Goal: Task Accomplishment & Management: Complete application form

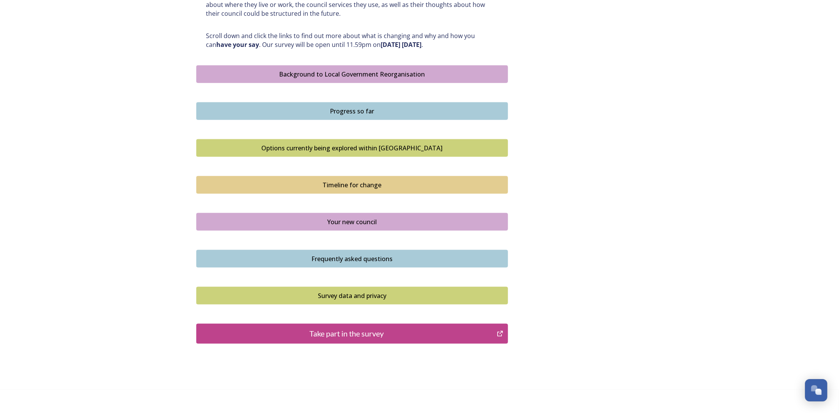
scroll to position [398, 0]
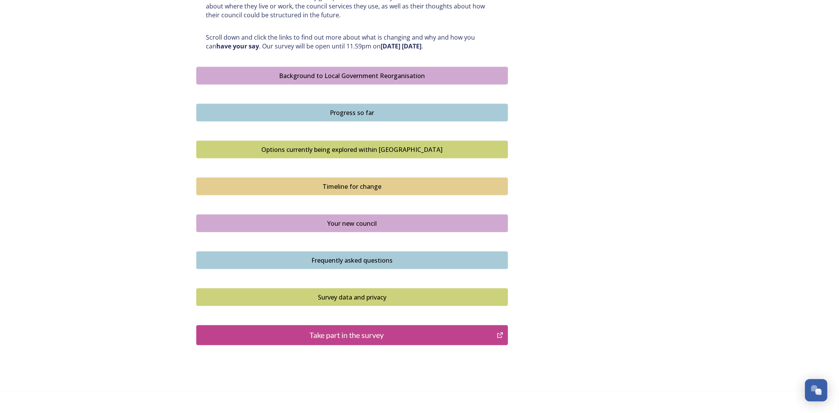
click at [415, 79] on div "Background to Local Government Reorganisation" at bounding box center [352, 75] width 303 height 9
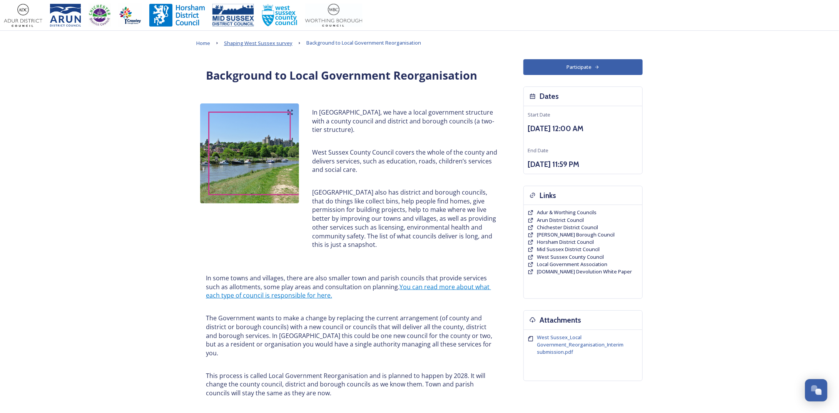
click at [269, 47] on span "Shaping West Sussex survey" at bounding box center [258, 43] width 69 height 7
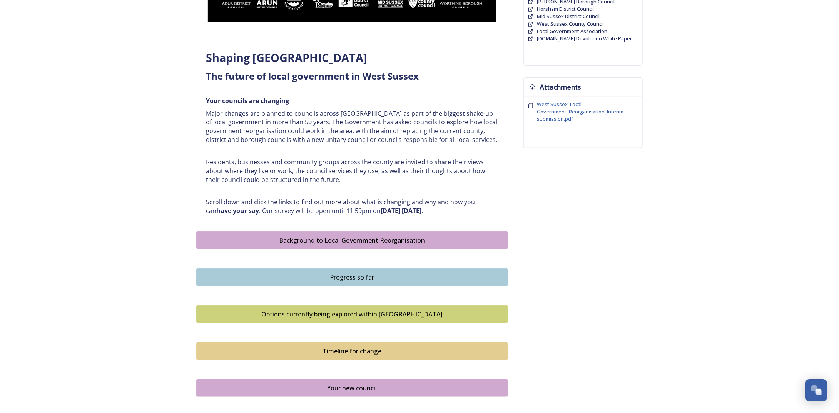
scroll to position [246, 0]
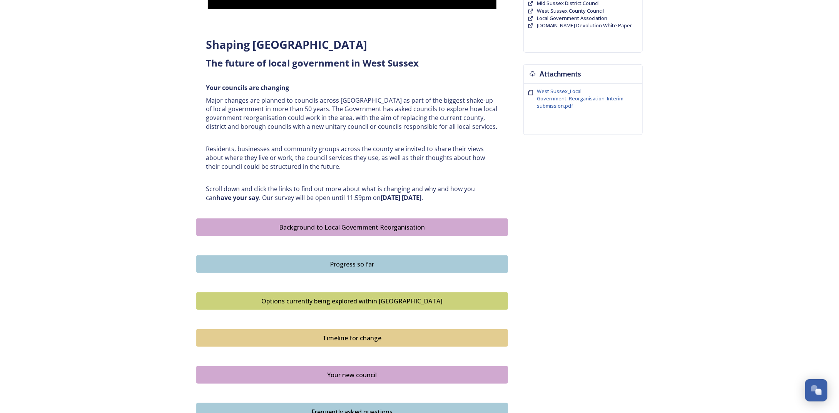
click at [389, 261] on div "Progress so far" at bounding box center [352, 264] width 303 height 9
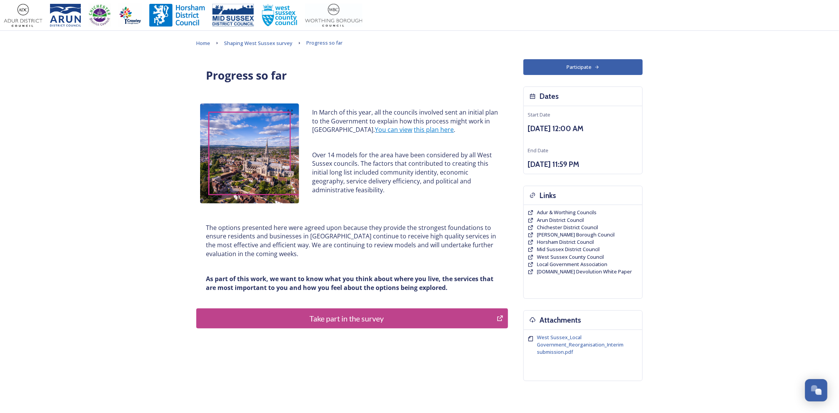
click at [276, 48] on div "Home Shaping West Sussex survey Progress so far Progress so far In March of thi…" at bounding box center [420, 227] width 462 height 393
click at [276, 47] on link "Shaping West Sussex survey" at bounding box center [258, 42] width 69 height 9
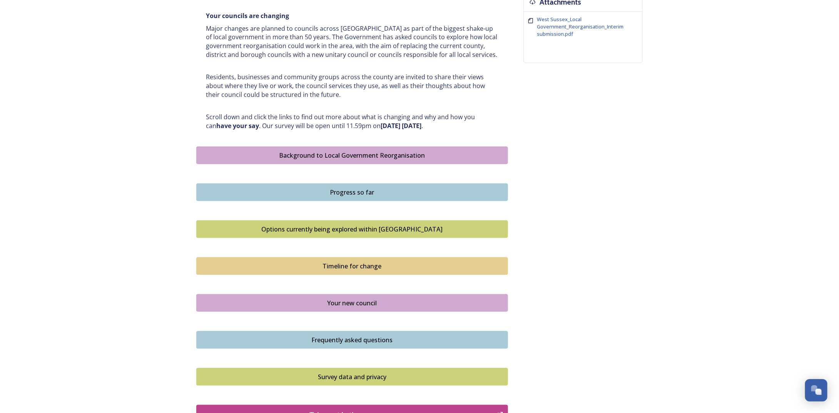
scroll to position [321, 0]
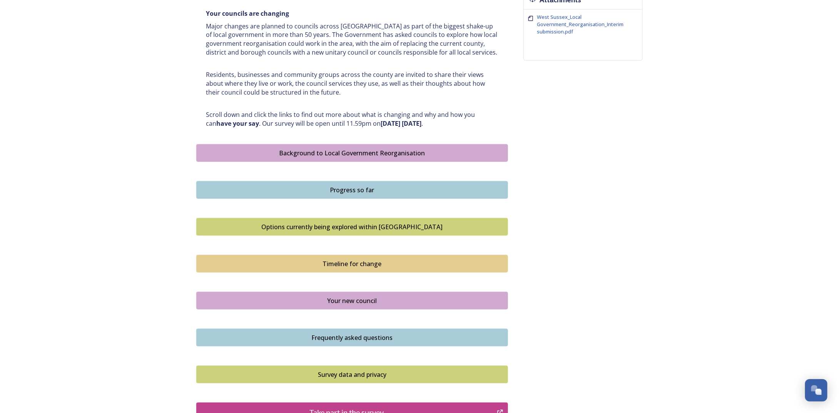
click at [408, 224] on div "Options currently being explored within [GEOGRAPHIC_DATA]" at bounding box center [352, 226] width 303 height 9
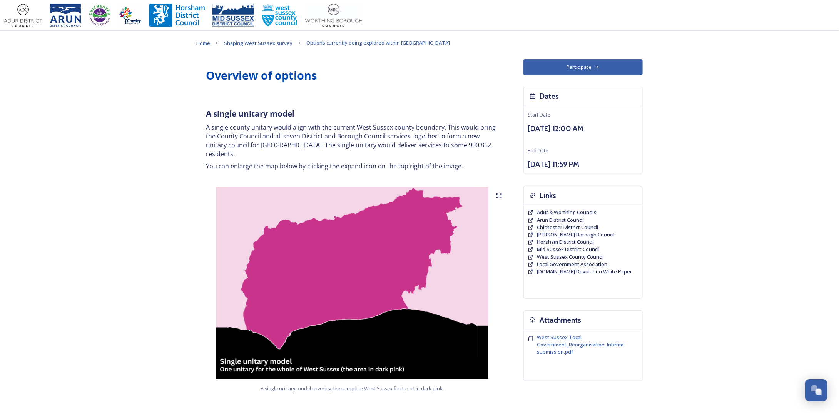
click at [259, 47] on link "Shaping West Sussex survey" at bounding box center [258, 42] width 69 height 9
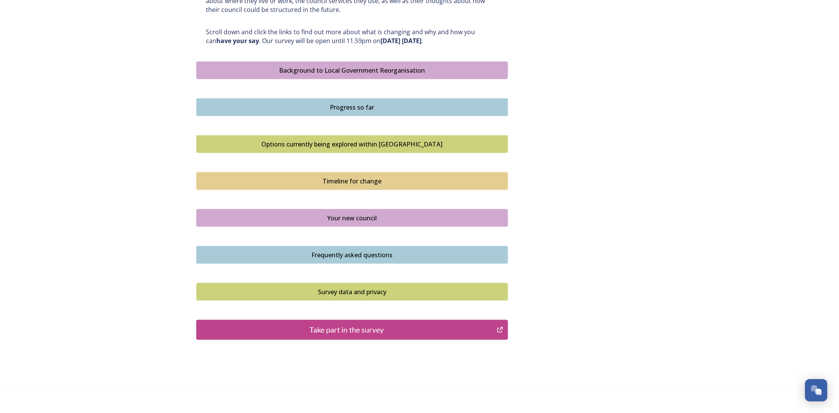
scroll to position [412, 0]
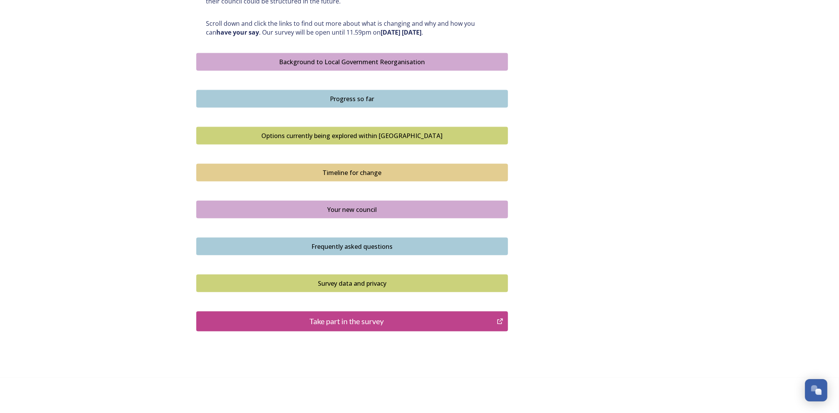
click at [344, 210] on div "Your new council" at bounding box center [352, 209] width 303 height 9
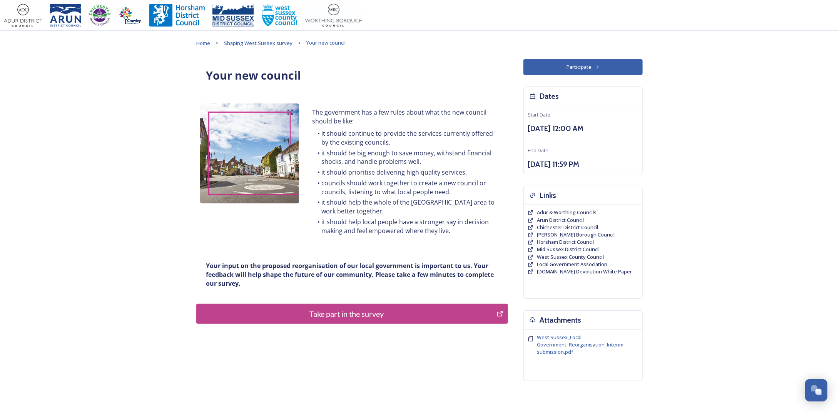
click at [262, 50] on div "Home Shaping West Sussex survey Your new council Your new council The governmen…" at bounding box center [420, 227] width 462 height 393
click at [262, 47] on span "Shaping West Sussex survey" at bounding box center [258, 43] width 69 height 7
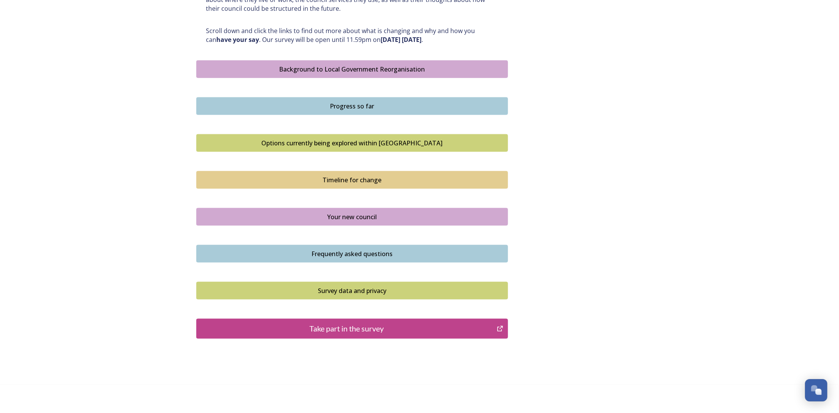
scroll to position [406, 0]
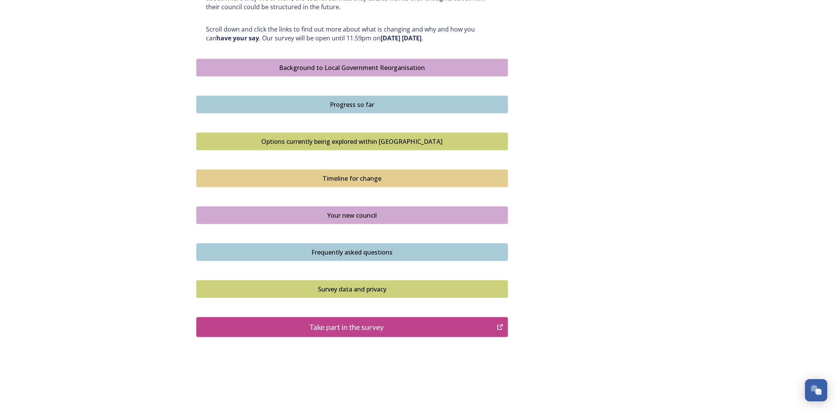
click at [366, 251] on div "Frequently asked questions" at bounding box center [352, 252] width 303 height 9
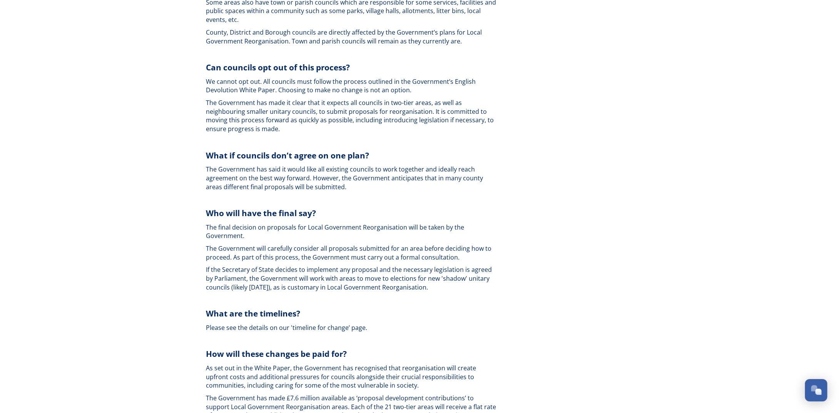
scroll to position [1303, 0]
click at [793, 257] on div "Home Shaping West Sussex survey Frequently asked questions Frequently Asked Que…" at bounding box center [419, 8] width 839 height 2622
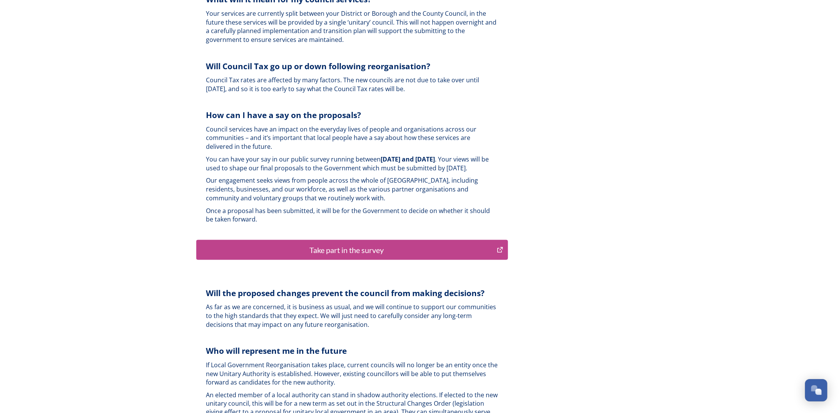
scroll to position [1805, 0]
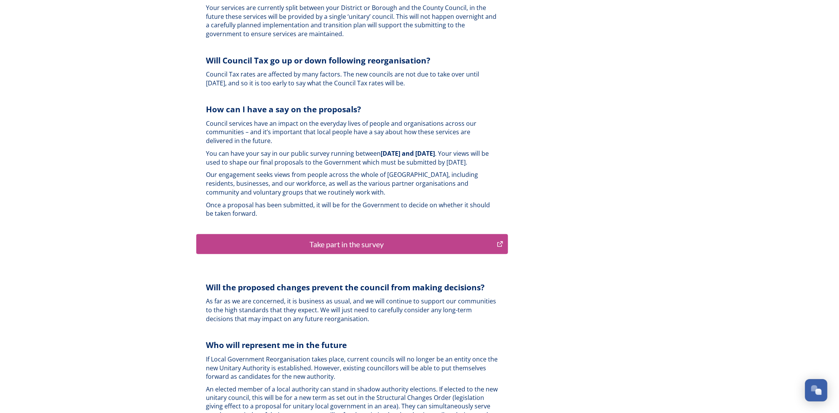
click at [344, 239] on div "Take part in the survey" at bounding box center [347, 245] width 292 height 12
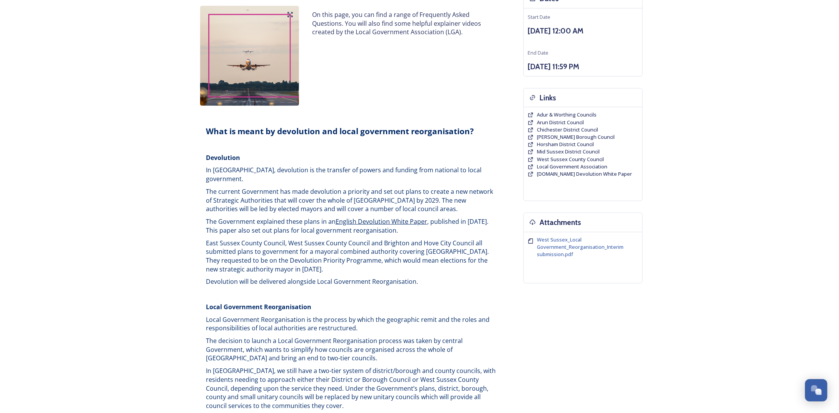
scroll to position [0, 0]
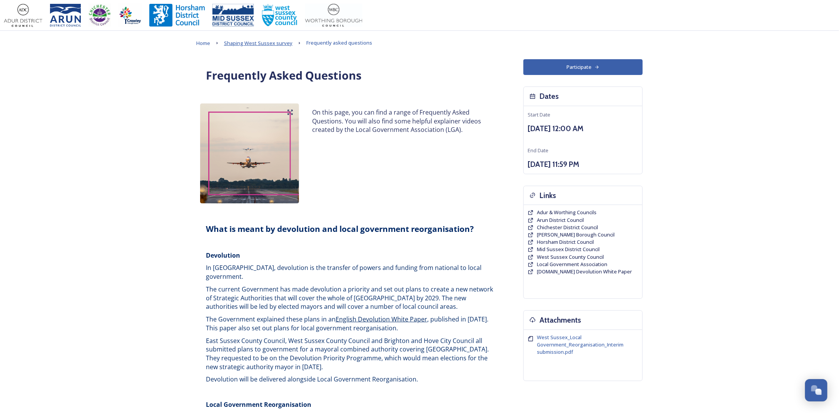
click at [272, 42] on span "Shaping West Sussex survey" at bounding box center [258, 43] width 69 height 7
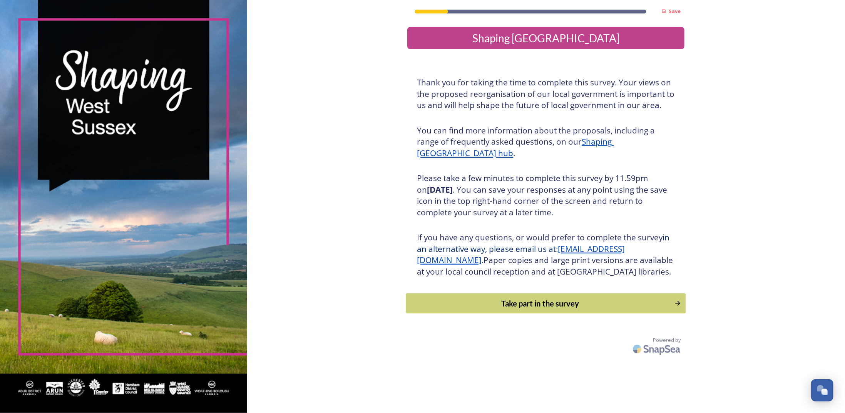
click at [478, 309] on div "Take part in the survey" at bounding box center [540, 304] width 260 height 12
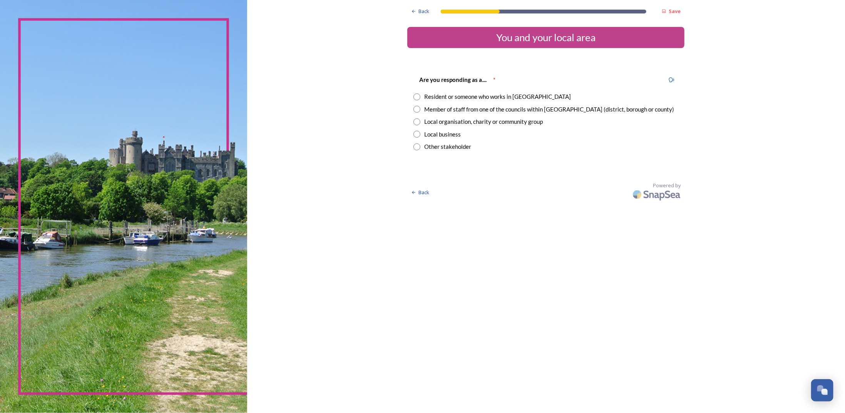
click at [414, 96] on input "radio" at bounding box center [416, 97] width 7 height 7
radio input "true"
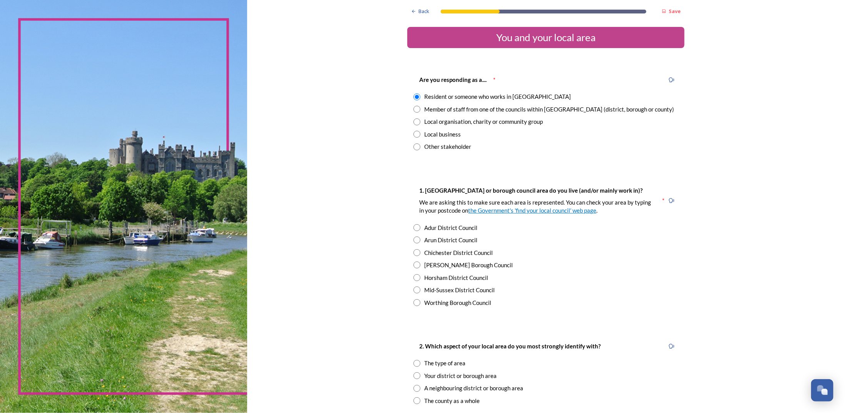
click at [413, 134] on input "radio" at bounding box center [416, 134] width 7 height 7
radio input "true"
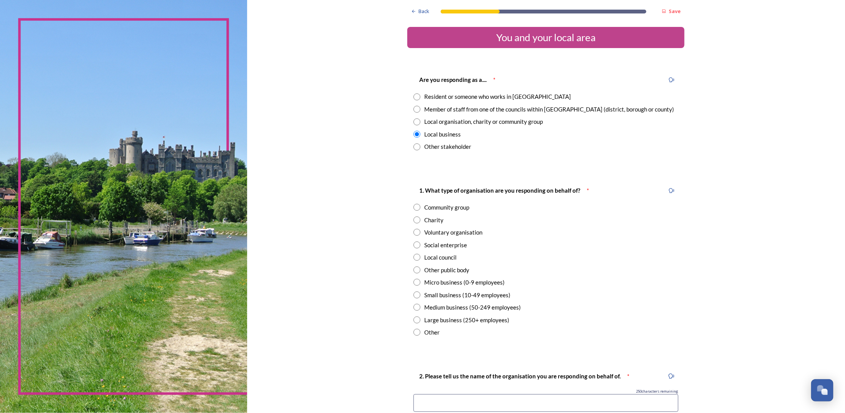
click at [413, 96] on input "radio" at bounding box center [416, 97] width 7 height 7
radio input "true"
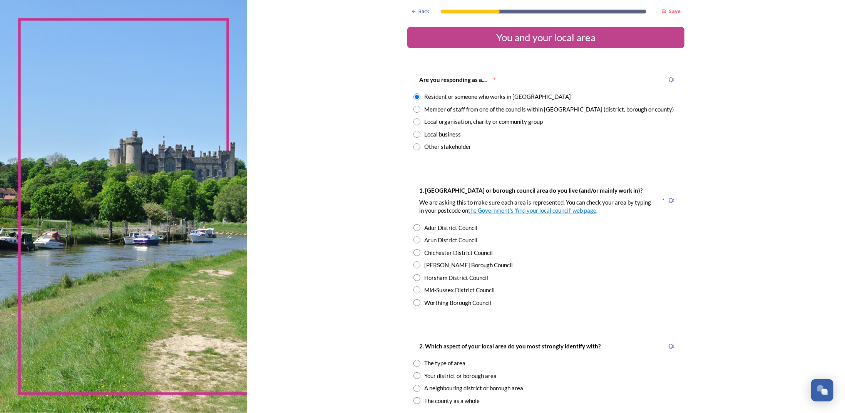
click at [413, 291] on input "radio" at bounding box center [416, 290] width 7 height 7
radio input "true"
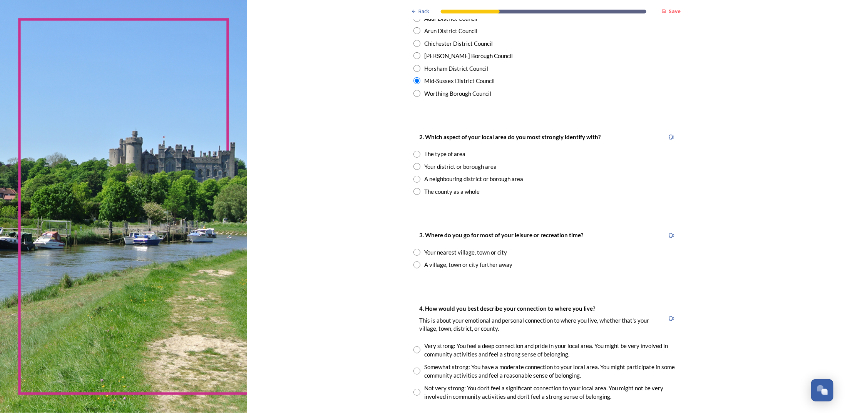
scroll to position [215, 0]
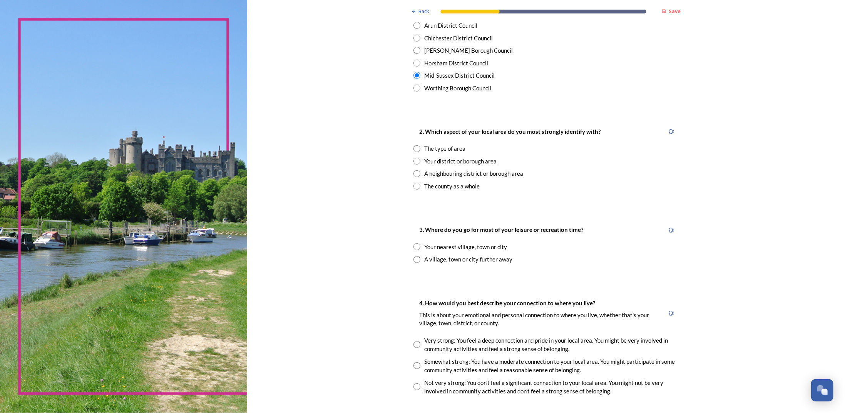
click at [414, 161] on input "radio" at bounding box center [416, 161] width 7 height 7
radio input "true"
click at [414, 247] on input "radio" at bounding box center [416, 247] width 7 height 7
radio input "true"
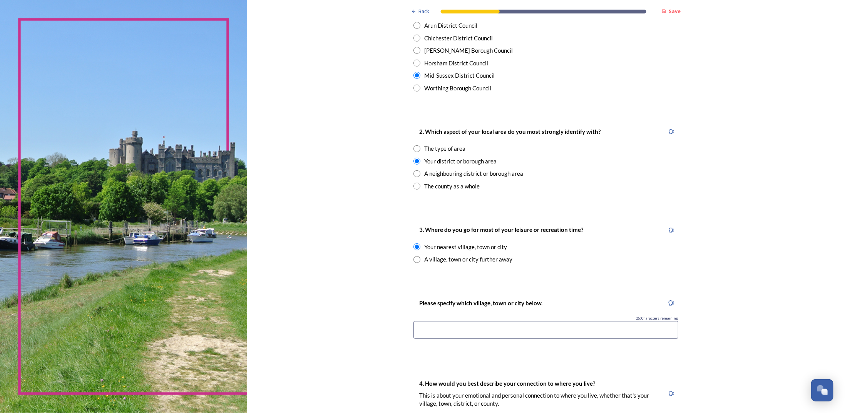
click at [428, 331] on input at bounding box center [545, 330] width 265 height 18
type input "Burgess Hill"
click at [407, 354] on div "Back Save You and your local area Are you responding as a.... * Resident or som…" at bounding box center [545, 278] width 277 height 987
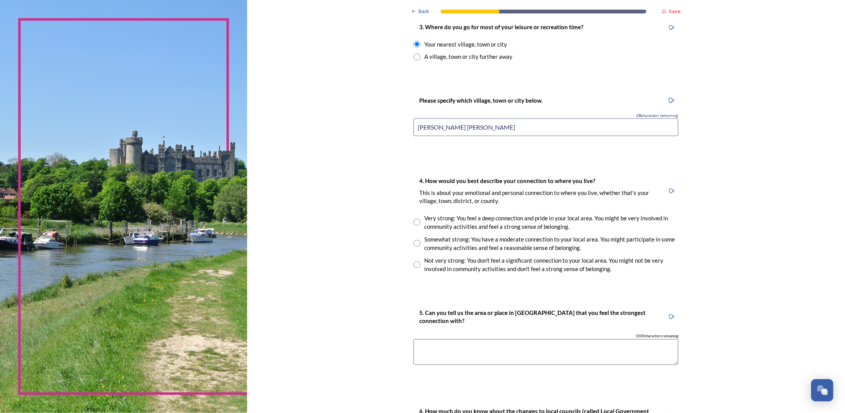
scroll to position [424, 0]
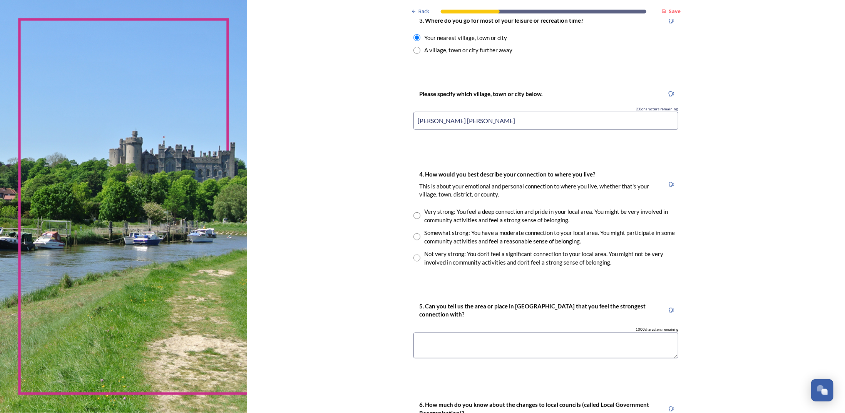
click at [413, 216] on input "radio" at bounding box center [416, 215] width 7 height 7
radio input "true"
click at [439, 344] on textarea at bounding box center [545, 346] width 265 height 26
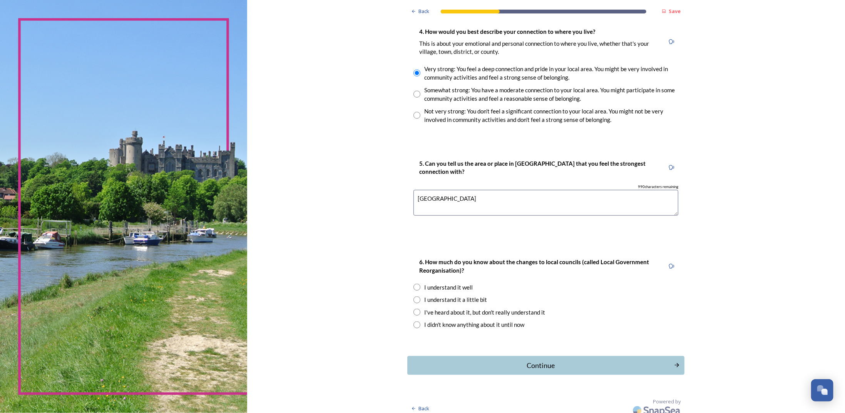
scroll to position [572, 0]
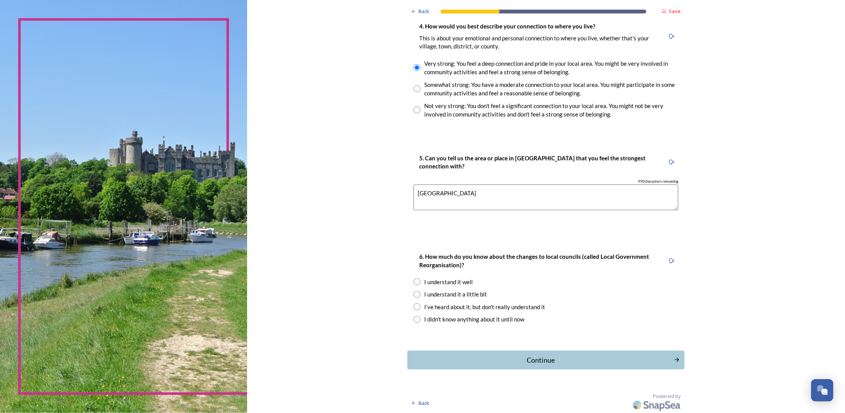
type textarea "Mid Sussex"
click at [410, 286] on div "6. How much do you know about the changes to local councils (called Local Gover…" at bounding box center [545, 287] width 277 height 87
click at [416, 283] on input "radio" at bounding box center [416, 282] width 7 height 7
radio input "true"
click at [456, 361] on div "Continue" at bounding box center [540, 360] width 261 height 10
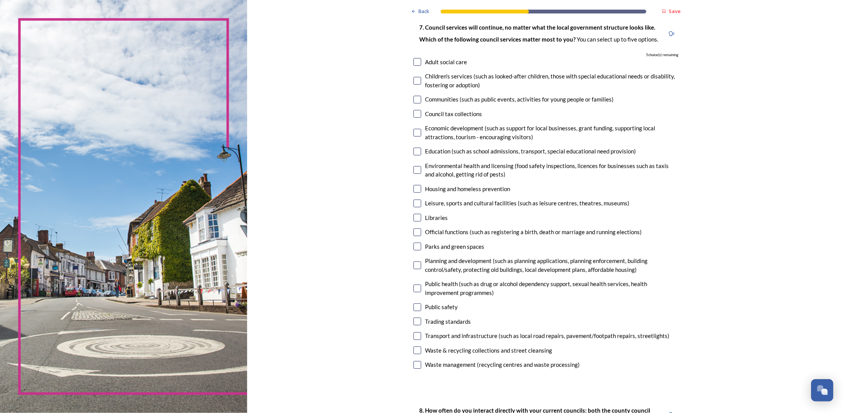
scroll to position [53, 0]
click at [414, 100] on input "checkbox" at bounding box center [417, 99] width 8 height 8
checkbox input "true"
click at [413, 132] on input "checkbox" at bounding box center [417, 133] width 8 height 8
checkbox input "true"
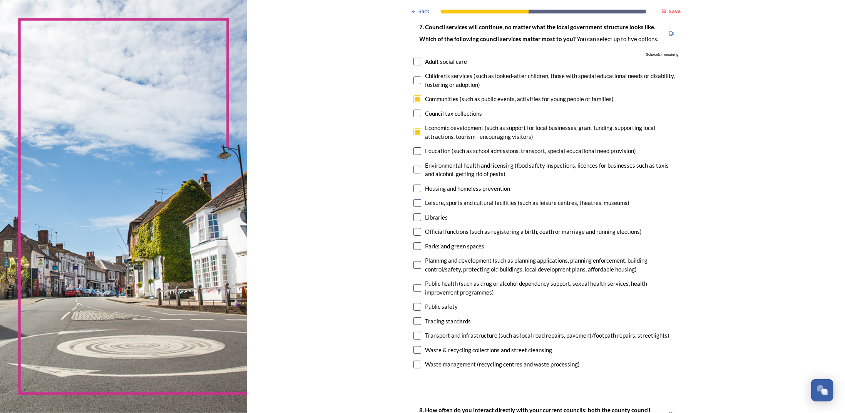
click at [416, 189] on input "checkbox" at bounding box center [417, 189] width 8 height 8
checkbox input "true"
click at [415, 201] on input "checkbox" at bounding box center [417, 203] width 8 height 8
checkbox input "true"
click at [414, 221] on input "checkbox" at bounding box center [417, 218] width 8 height 8
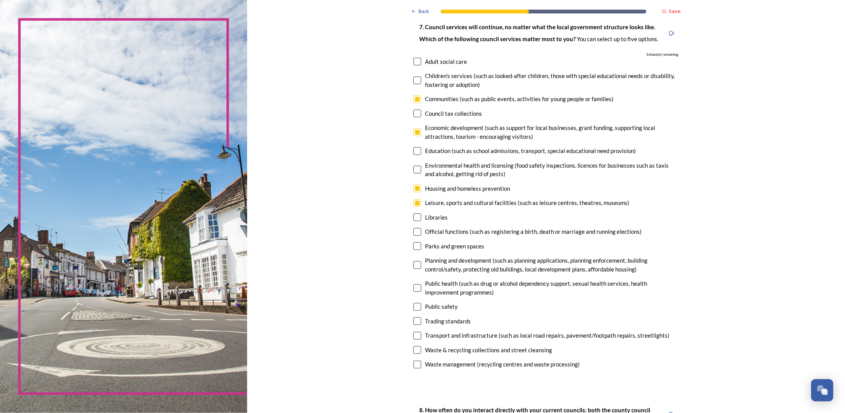
checkbox input "true"
click at [413, 246] on input "checkbox" at bounding box center [417, 246] width 8 height 8
click at [416, 246] on input "checkbox" at bounding box center [417, 246] width 8 height 8
click at [415, 244] on input "checkbox" at bounding box center [417, 246] width 8 height 8
checkbox input "false"
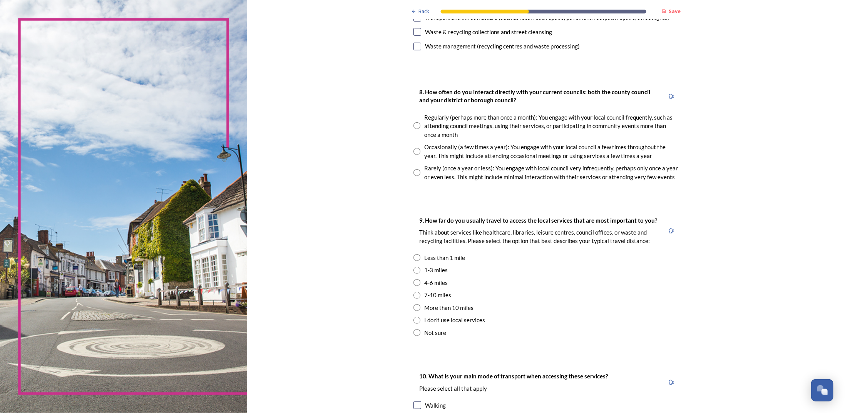
scroll to position [371, 0]
click at [413, 152] on input "radio" at bounding box center [416, 151] width 7 height 7
radio input "true"
click at [432, 271] on div "1-3 miles" at bounding box center [435, 270] width 23 height 9
radio input "true"
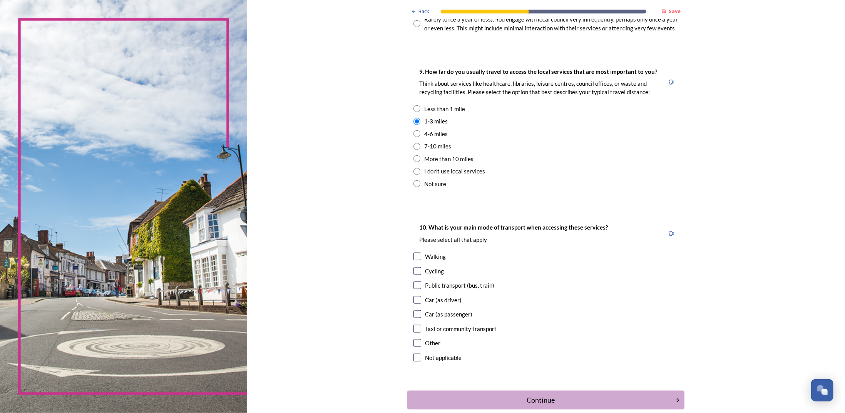
scroll to position [521, 0]
click at [414, 301] on input "checkbox" at bounding box center [417, 299] width 8 height 8
checkbox input "true"
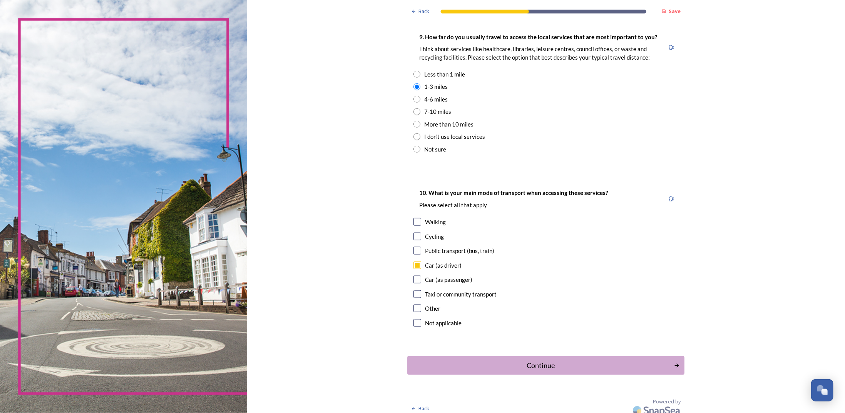
scroll to position [561, 0]
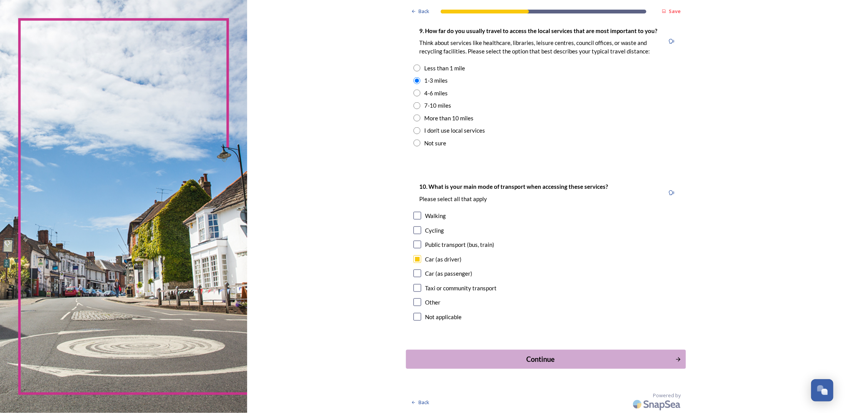
click at [572, 359] on div "Continue" at bounding box center [540, 359] width 261 height 10
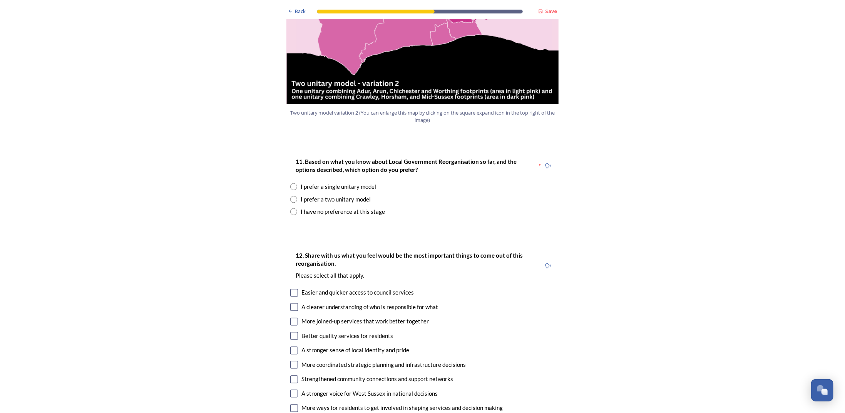
scroll to position [935, 0]
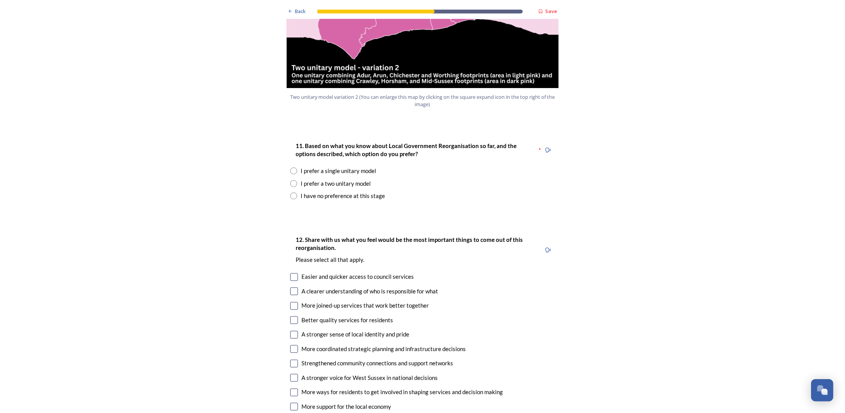
click at [292, 180] on input "radio" at bounding box center [293, 183] width 7 height 7
radio input "true"
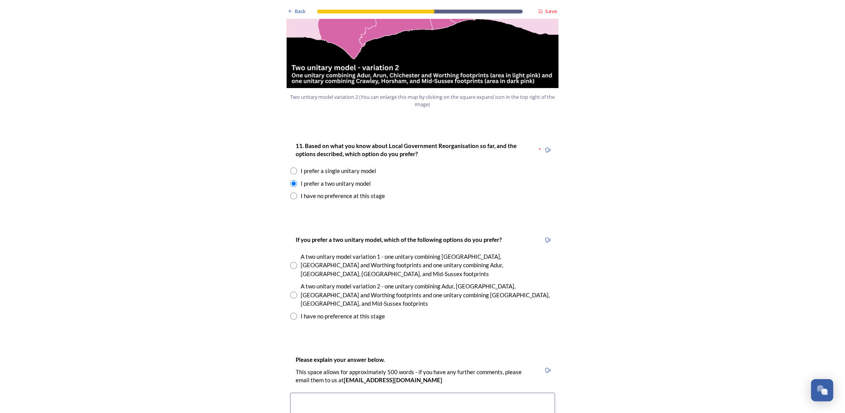
click at [291, 262] on input "radio" at bounding box center [293, 265] width 7 height 7
radio input "true"
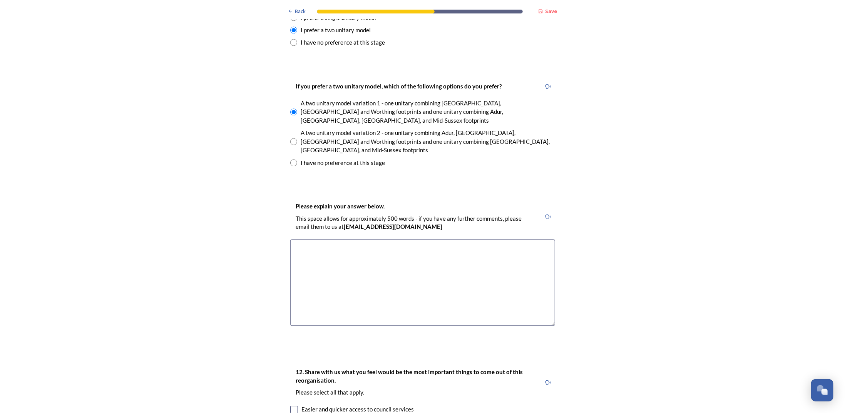
scroll to position [1091, 0]
click at [339, 238] on textarea at bounding box center [422, 281] width 265 height 87
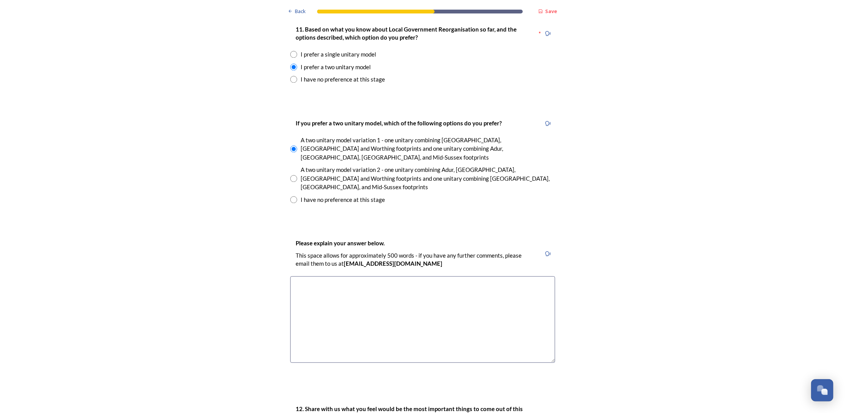
scroll to position [1075, 0]
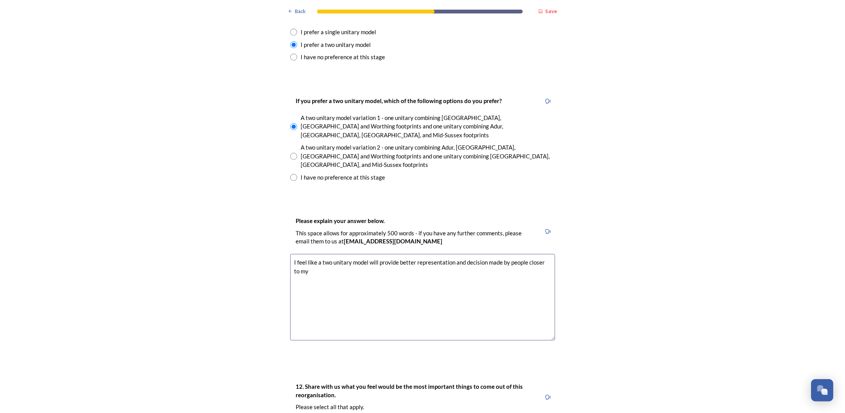
click at [482, 254] on textarea "I feel like a two unitary model will provide better representation and decision…" at bounding box center [422, 297] width 265 height 87
click at [336, 254] on textarea "I feel like a two unitary model will provide better representation and decision…" at bounding box center [422, 297] width 265 height 87
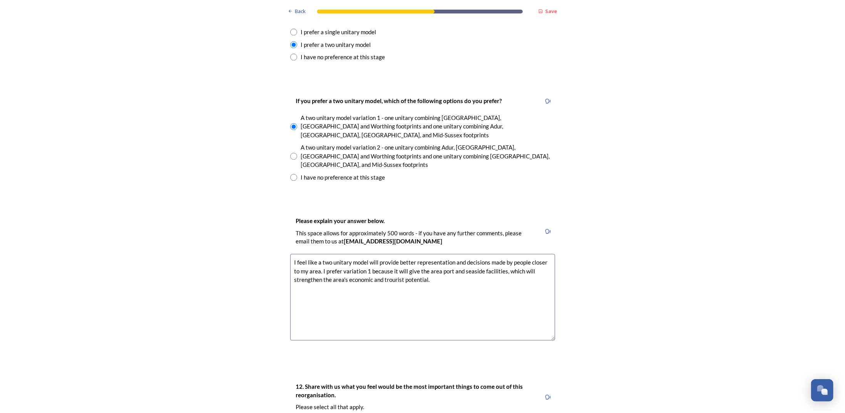
click at [386, 254] on textarea "I feel like a two unitary model will provide better representation and decision…" at bounding box center [422, 297] width 265 height 87
click at [440, 254] on textarea "I feel like a two unitary model will provide better representation and decision…" at bounding box center [422, 297] width 265 height 87
click at [369, 254] on textarea "I feel like a two unitary model will provide better representation and decision…" at bounding box center [422, 297] width 265 height 87
click at [477, 254] on textarea "I feel like a two unitary model will provide better representation and decision…" at bounding box center [422, 297] width 265 height 87
click at [404, 254] on textarea "I feel like a two unitary model will provide better representation and decision…" at bounding box center [422, 297] width 265 height 87
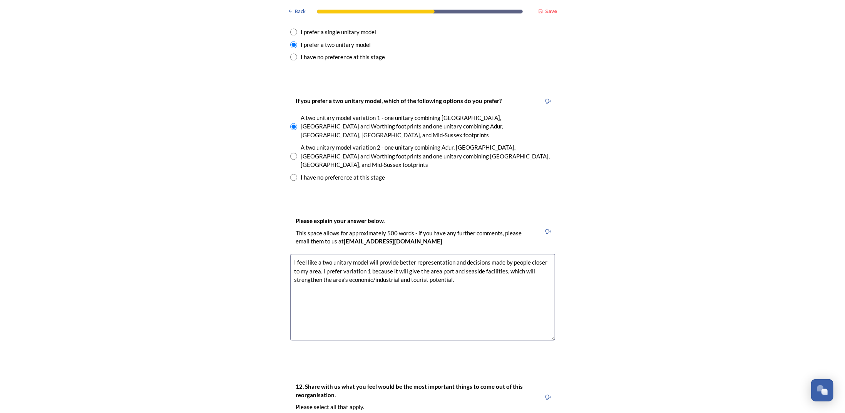
click at [406, 254] on textarea "I feel like a two unitary model will provide better representation and decision…" at bounding box center [422, 297] width 265 height 87
click at [408, 254] on textarea "I feel like a two unitary model will provide better representation and decision…" at bounding box center [422, 297] width 265 height 87
drag, startPoint x: 405, startPoint y: 232, endPoint x: 424, endPoint y: 231, distance: 19.2
click at [424, 254] on textarea "I feel like a two unitary model will provide better representation and decision…" at bounding box center [422, 297] width 265 height 87
drag, startPoint x: 394, startPoint y: 230, endPoint x: 415, endPoint y: 230, distance: 20.4
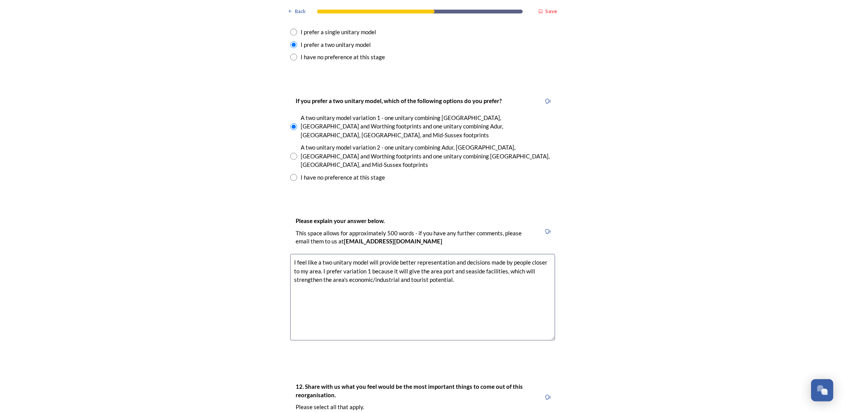
click at [415, 254] on textarea "I feel like a two unitary model will provide better representation and decision…" at bounding box center [422, 297] width 265 height 87
click at [416, 254] on textarea "I feel like a two unitary model will provide better representation and decision…" at bounding box center [422, 297] width 265 height 87
drag, startPoint x: 390, startPoint y: 229, endPoint x: 394, endPoint y: 231, distance: 5.3
click at [394, 254] on textarea "I feel like a two unitary model will provide better representation and decision…" at bounding box center [422, 297] width 265 height 87
click at [463, 254] on textarea "I feel like a two unitary model will provide better representation and decision…" at bounding box center [422, 297] width 265 height 87
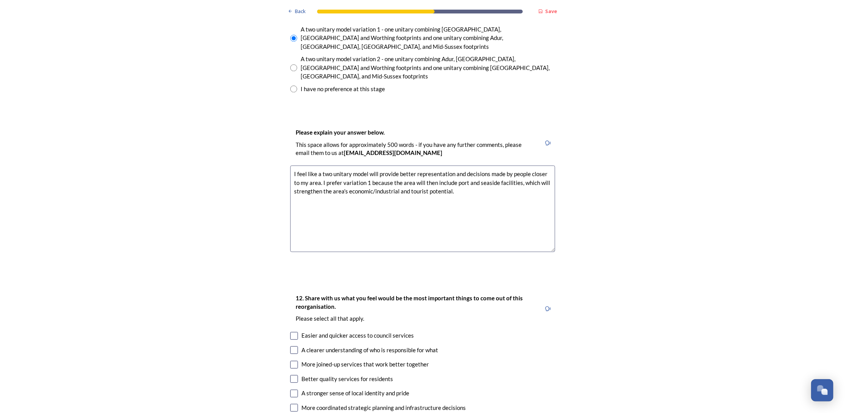
scroll to position [1164, 0]
drag, startPoint x: 450, startPoint y: 134, endPoint x: 460, endPoint y: 133, distance: 10.0
click at [460, 164] on textarea "I feel like a two unitary model will provide better representation and decision…" at bounding box center [422, 207] width 265 height 87
click at [320, 164] on textarea "I feel like a two unitary model will provide better representation, with decisi…" at bounding box center [422, 207] width 265 height 87
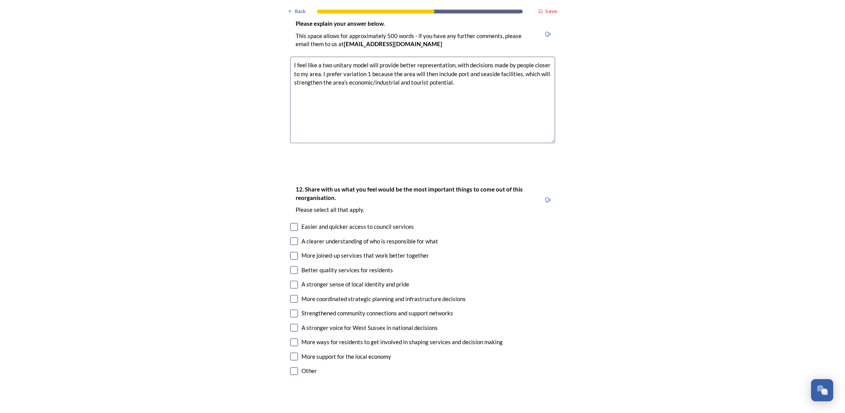
scroll to position [1357, 0]
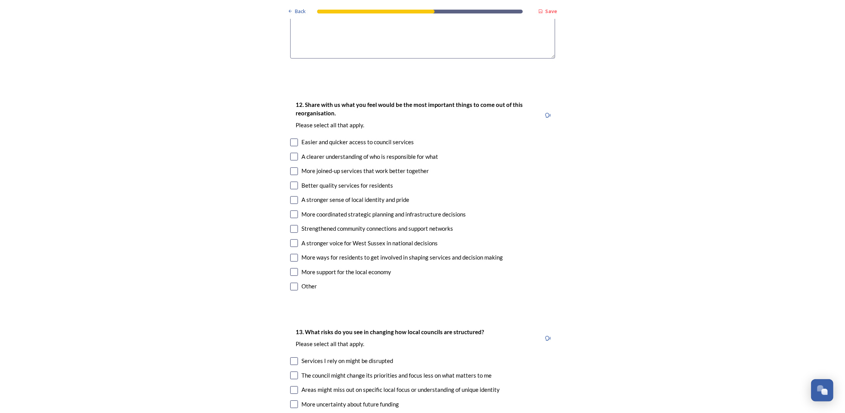
type textarea "I feel like a two unitary model will provide better representation, with decisi…"
click at [290, 167] on input "checkbox" at bounding box center [294, 171] width 8 height 8
checkbox input "true"
click at [291, 211] on input "checkbox" at bounding box center [294, 215] width 8 height 8
checkbox input "true"
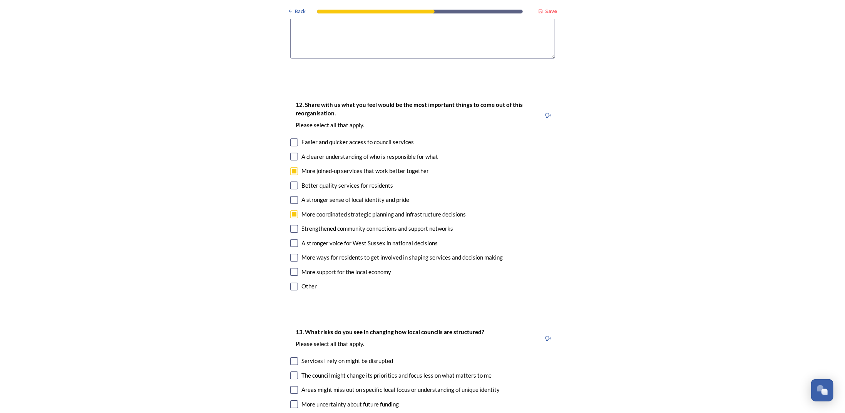
click at [290, 239] on input "checkbox" at bounding box center [294, 243] width 8 height 8
checkbox input "true"
click at [292, 268] on input "checkbox" at bounding box center [294, 272] width 8 height 8
checkbox input "true"
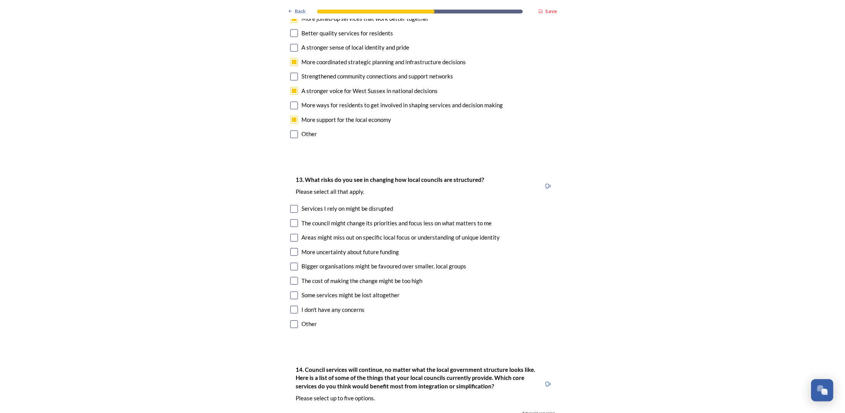
scroll to position [1517, 0]
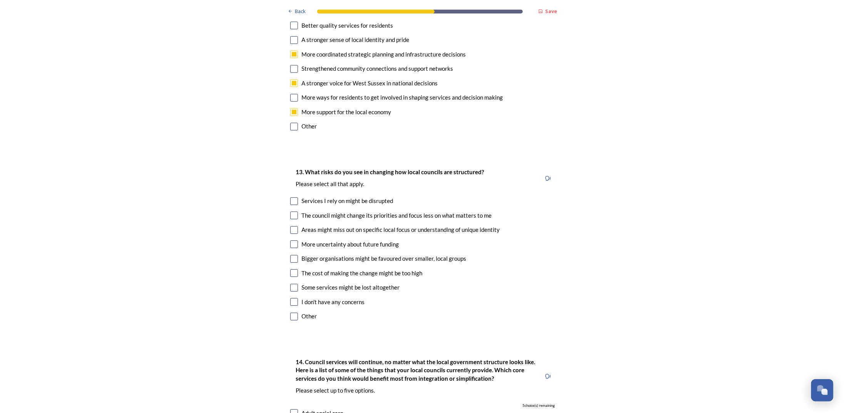
click at [290, 226] on input "checkbox" at bounding box center [294, 230] width 8 height 8
checkbox input "true"
click at [290, 269] on input "checkbox" at bounding box center [294, 273] width 8 height 8
checkbox input "true"
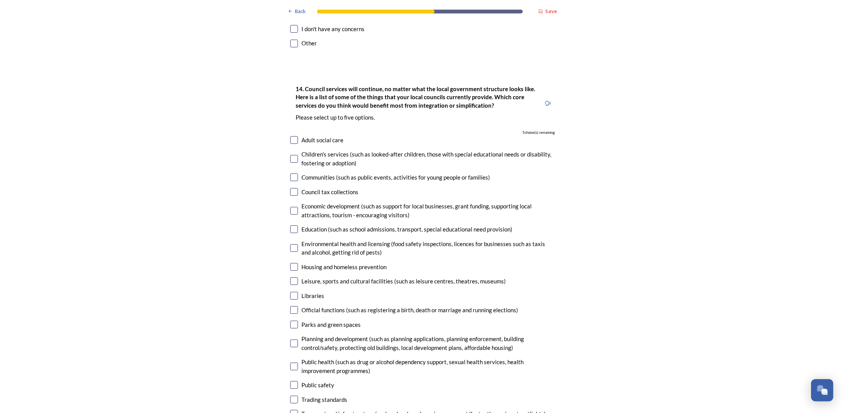
scroll to position [1791, 0]
click at [291, 206] on input "checkbox" at bounding box center [294, 210] width 8 height 8
checkbox input "true"
click at [291, 224] on input "checkbox" at bounding box center [294, 228] width 8 height 8
checkbox input "true"
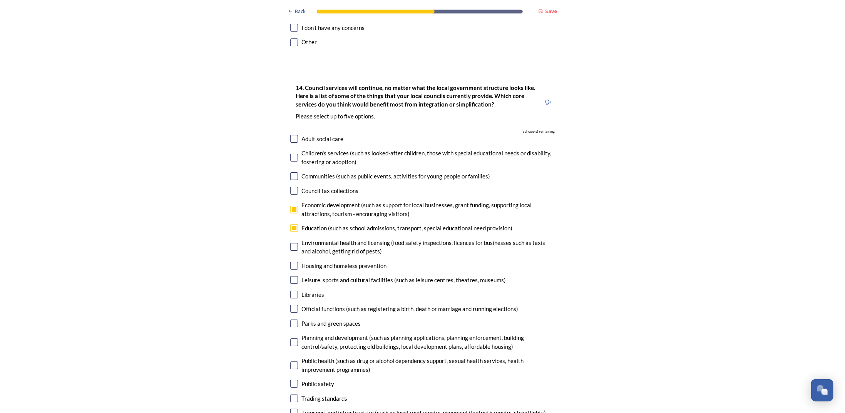
click at [291, 262] on input "checkbox" at bounding box center [294, 266] width 8 height 8
checkbox input "true"
click at [290, 276] on input "checkbox" at bounding box center [294, 280] width 8 height 8
checkbox input "true"
click at [291, 291] on input "checkbox" at bounding box center [294, 295] width 8 height 8
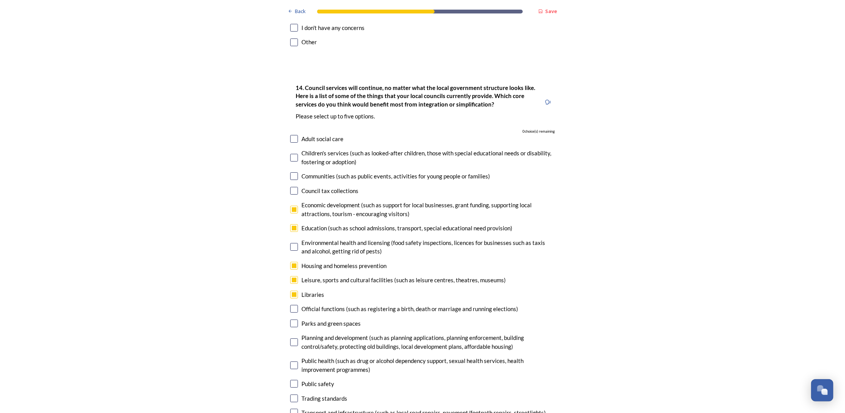
click at [291, 291] on input "checkbox" at bounding box center [294, 295] width 8 height 8
checkbox input "false"
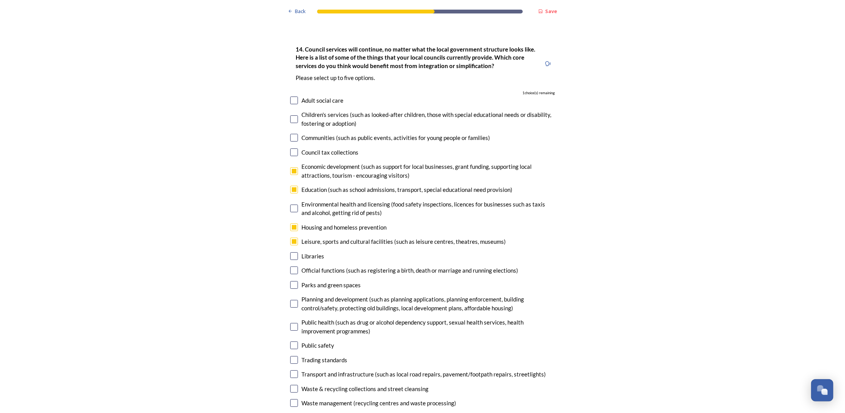
click at [290, 300] on input "checkbox" at bounding box center [294, 304] width 8 height 8
checkbox input "true"
click at [292, 323] on input "checkbox" at bounding box center [294, 327] width 8 height 8
click at [291, 323] on input "checkbox" at bounding box center [294, 327] width 8 height 8
checkbox input "false"
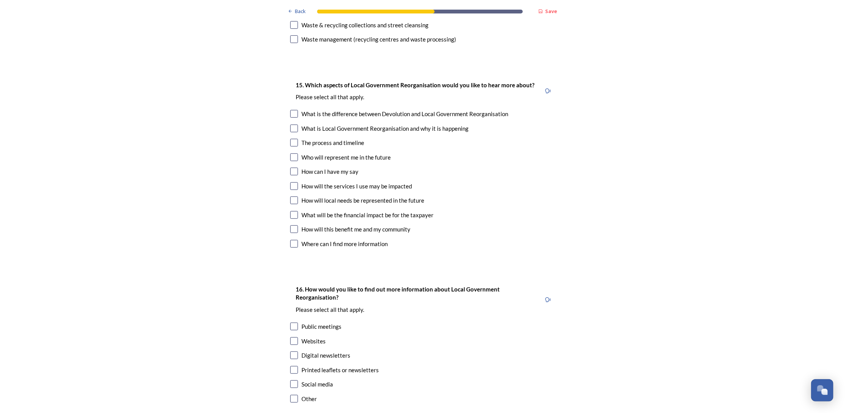
scroll to position [2235, 0]
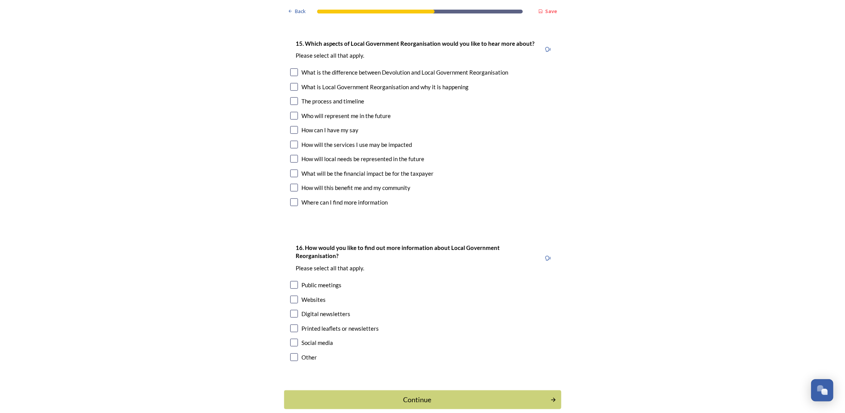
click at [290, 296] on input "checkbox" at bounding box center [294, 300] width 8 height 8
checkbox input "true"
click at [292, 339] on input "checkbox" at bounding box center [294, 343] width 8 height 8
checkbox input "true"
click at [362, 395] on div "Continue" at bounding box center [417, 400] width 258 height 10
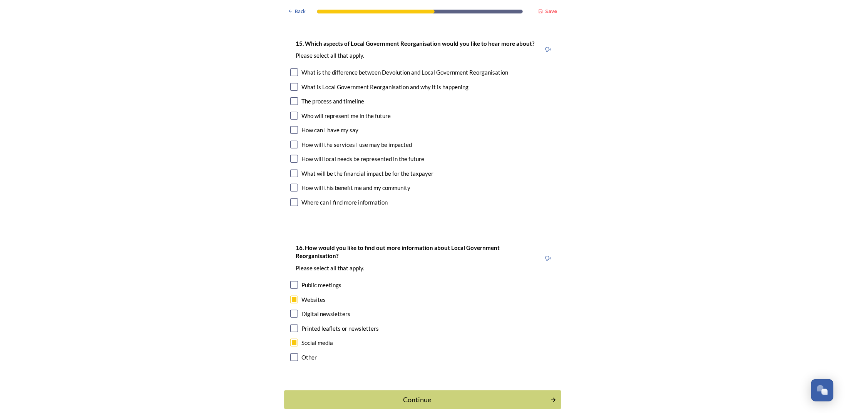
scroll to position [0, 0]
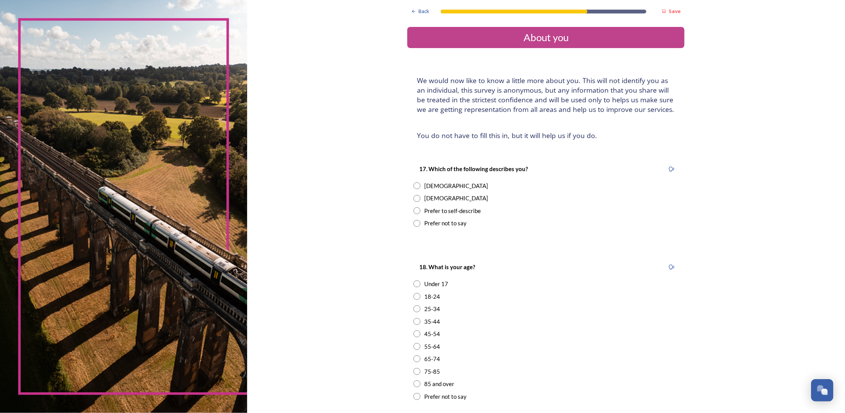
click at [416, 185] on input "radio" at bounding box center [416, 185] width 7 height 7
radio input "true"
click at [415, 334] on input "radio" at bounding box center [416, 334] width 7 height 7
radio input "true"
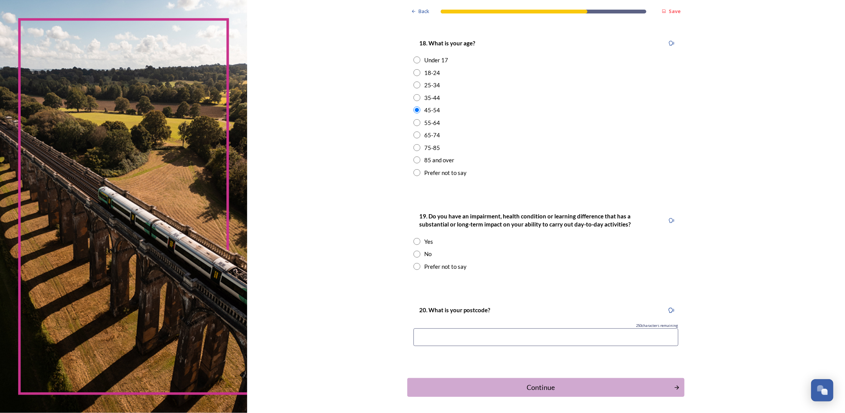
scroll to position [228, 0]
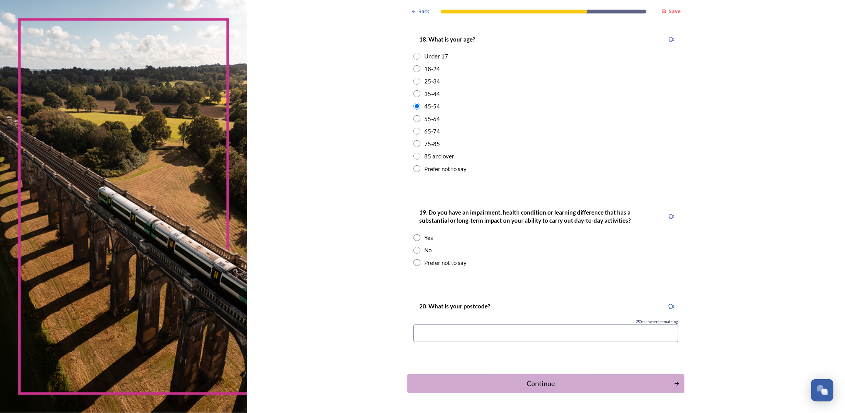
click at [419, 249] on div "No" at bounding box center [545, 250] width 265 height 9
radio input "true"
click at [482, 335] on input at bounding box center [545, 334] width 265 height 18
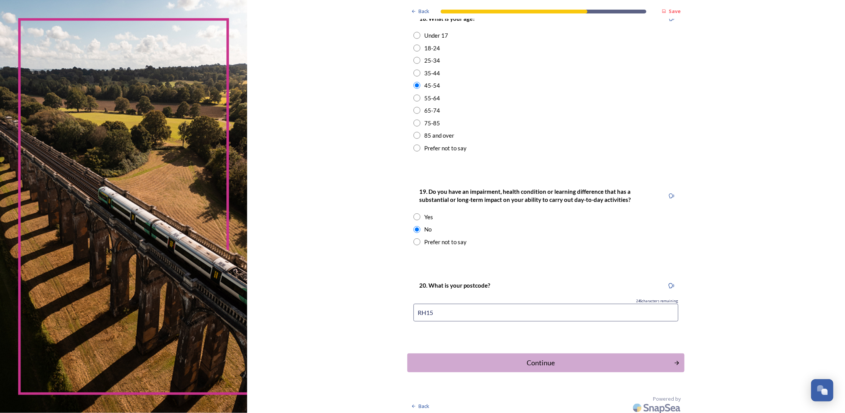
scroll to position [252, 0]
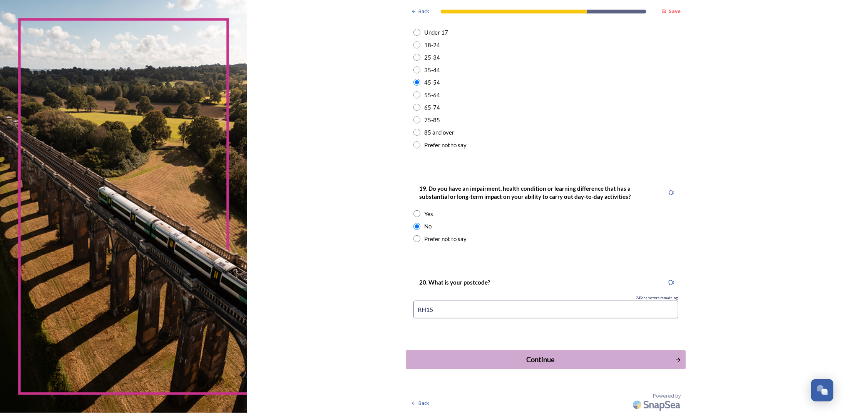
type input "RH15"
click at [492, 358] on div "Continue" at bounding box center [540, 360] width 261 height 10
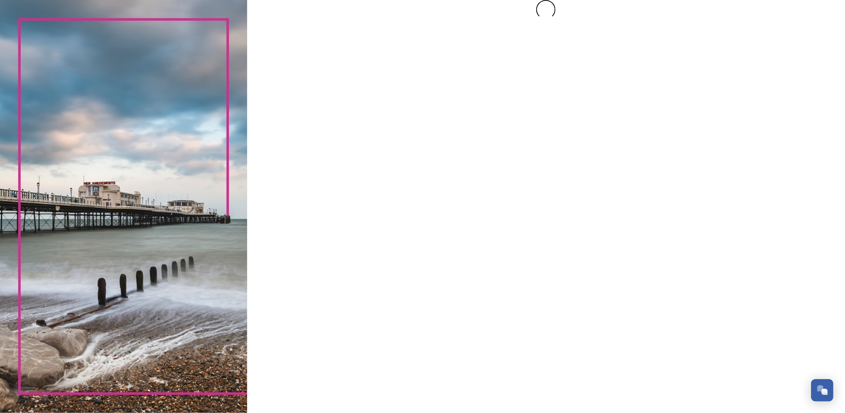
scroll to position [0, 0]
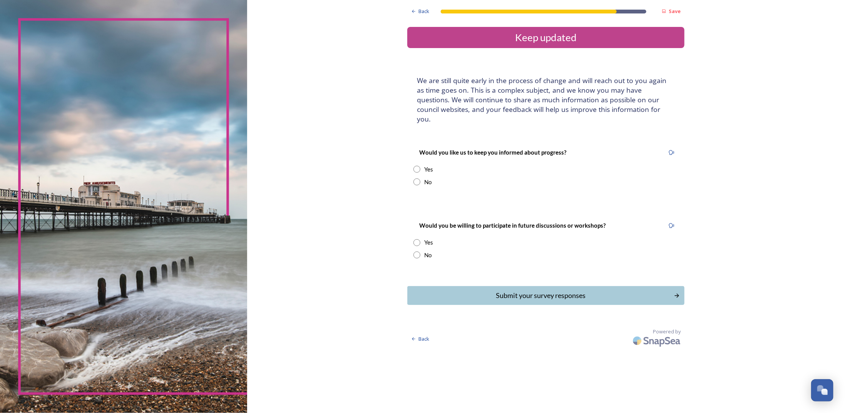
click at [416, 179] on input "radio" at bounding box center [416, 182] width 7 height 7
radio input "true"
click at [416, 252] on input "radio" at bounding box center [416, 255] width 7 height 7
radio input "true"
click at [487, 291] on div "Submit your survey responses" at bounding box center [540, 296] width 261 height 10
